Goal: Use online tool/utility

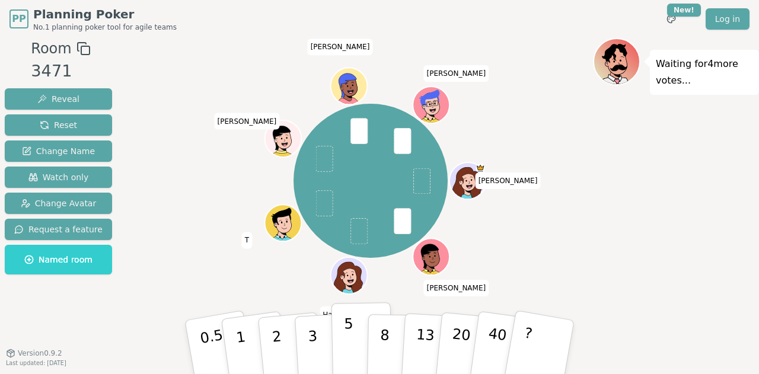
click at [349, 328] on p "5" at bounding box center [349, 348] width 10 height 64
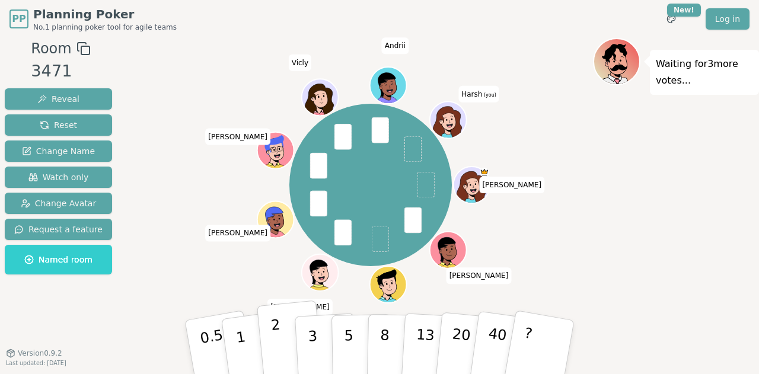
click at [286, 336] on button "2" at bounding box center [291, 348] width 68 height 94
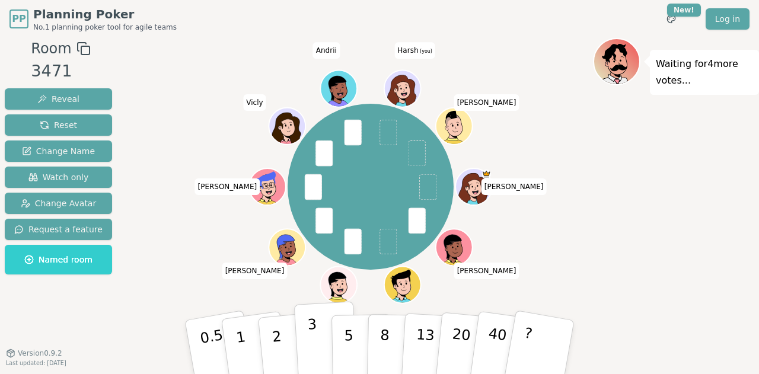
click at [324, 337] on button "3" at bounding box center [326, 347] width 65 height 93
click at [533, 335] on button "?" at bounding box center [540, 347] width 74 height 98
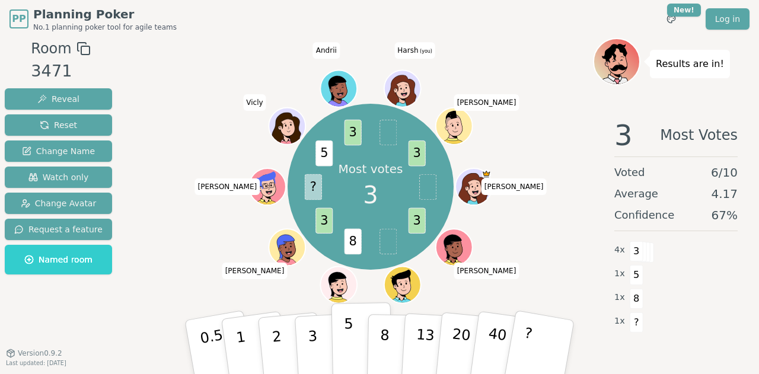
click at [359, 341] on button "5" at bounding box center [362, 347] width 61 height 90
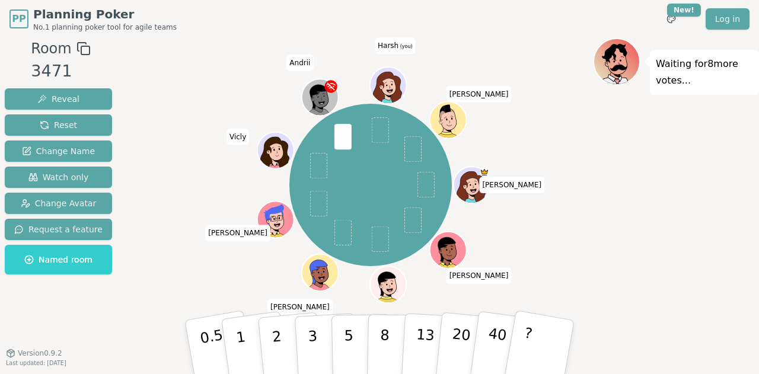
click at [550, 47] on div at bounding box center [370, 48] width 445 height 21
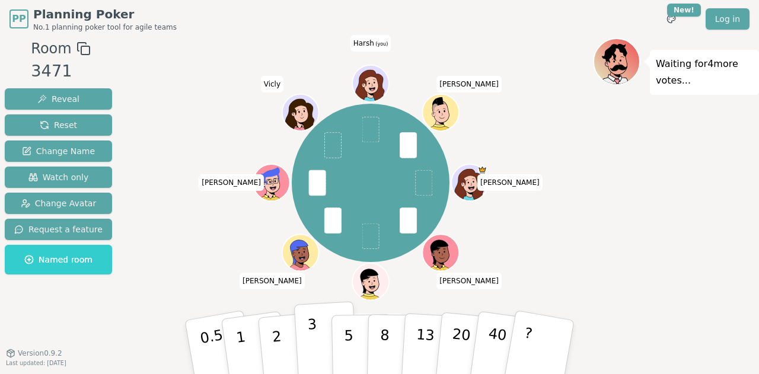
click at [302, 335] on button "3" at bounding box center [326, 347] width 65 height 93
